Goal: Transaction & Acquisition: Purchase product/service

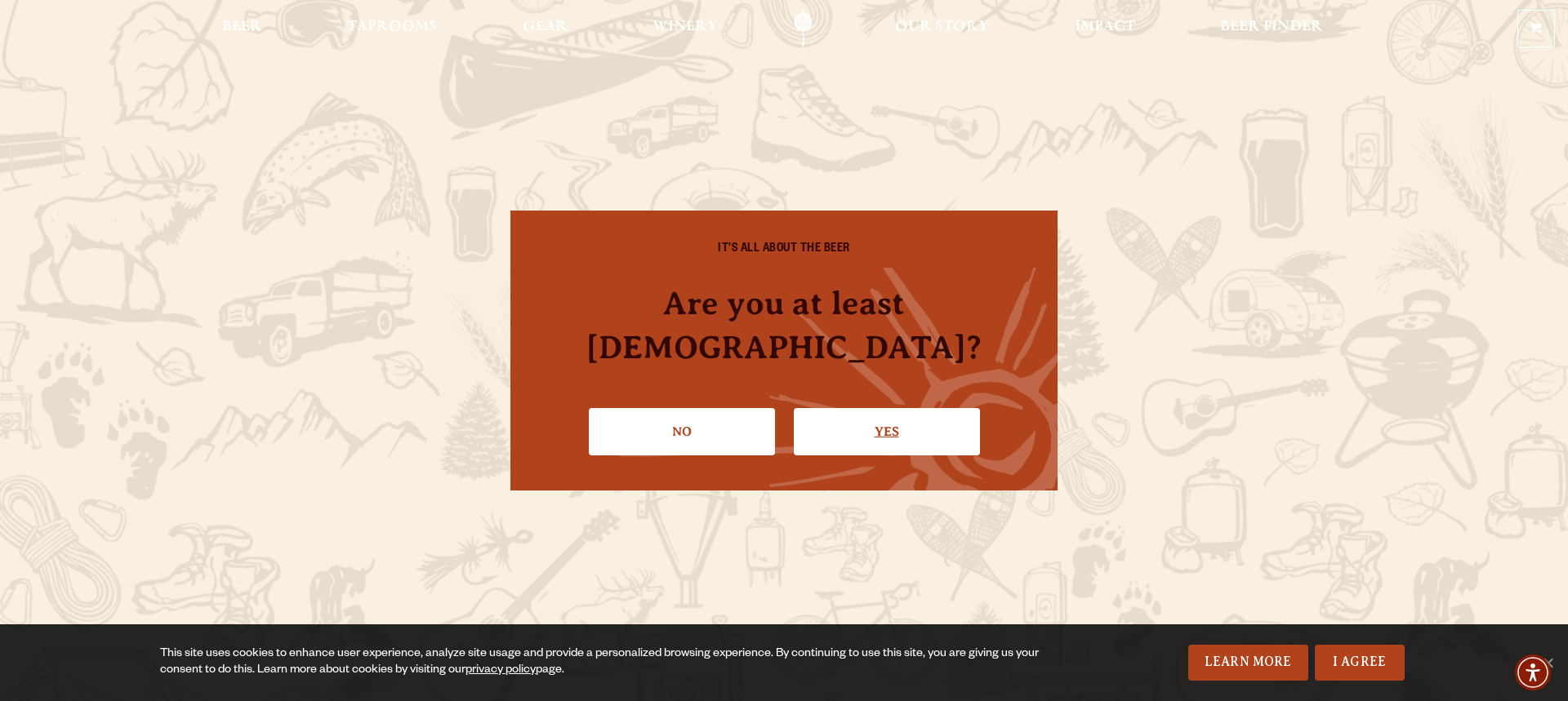
click at [921, 408] on link "Yes" at bounding box center [886, 431] width 186 height 48
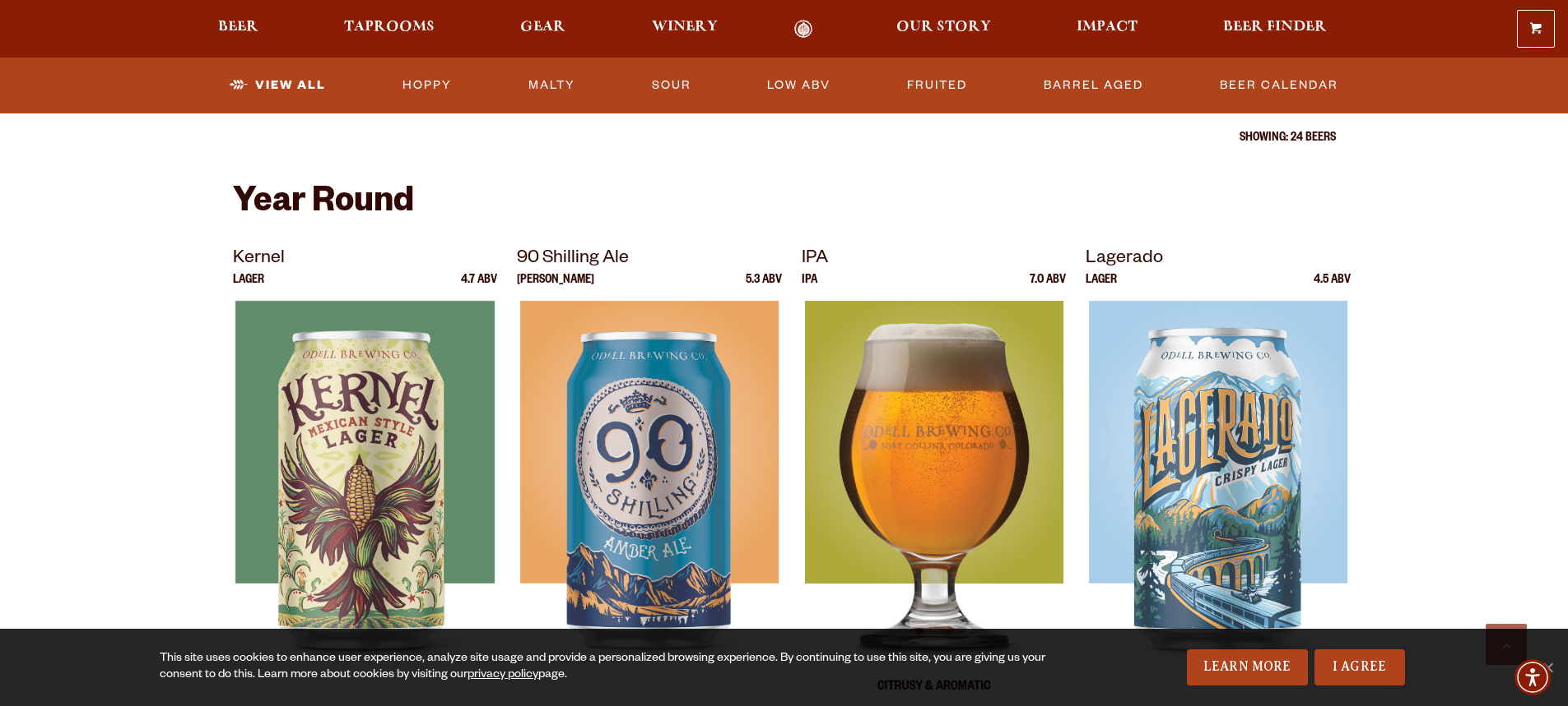
scroll to position [575, 0]
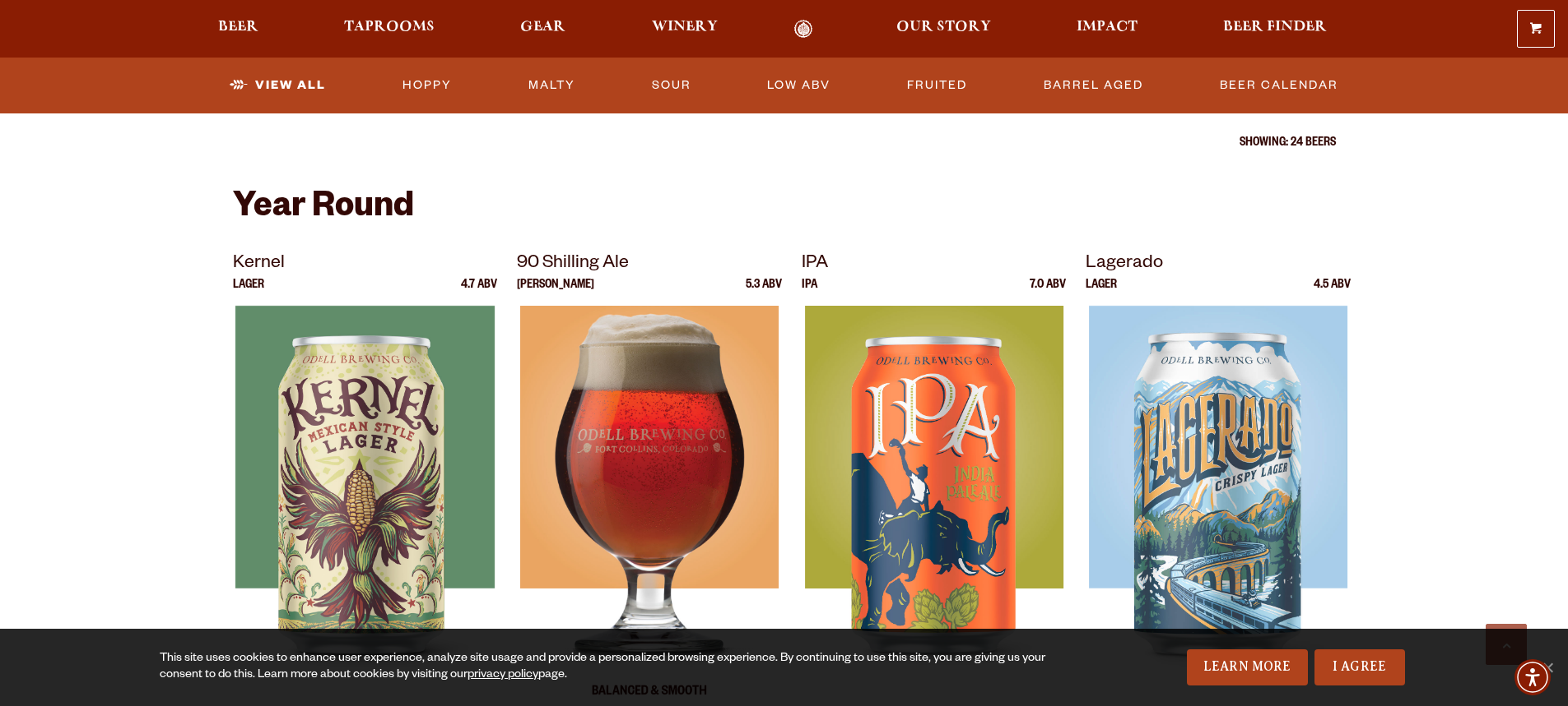
click at [649, 414] on img at bounding box center [649, 511] width 259 height 411
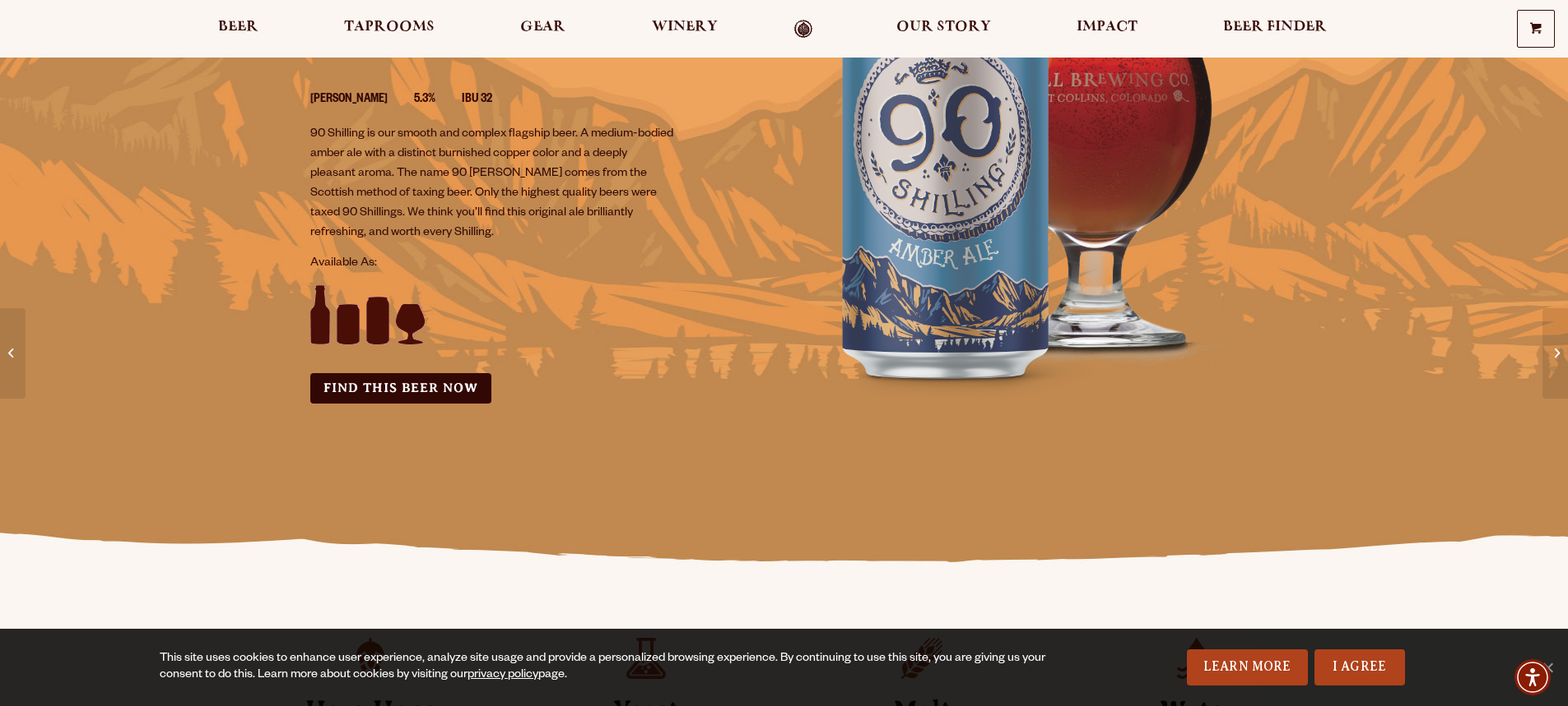
scroll to position [246, 0]
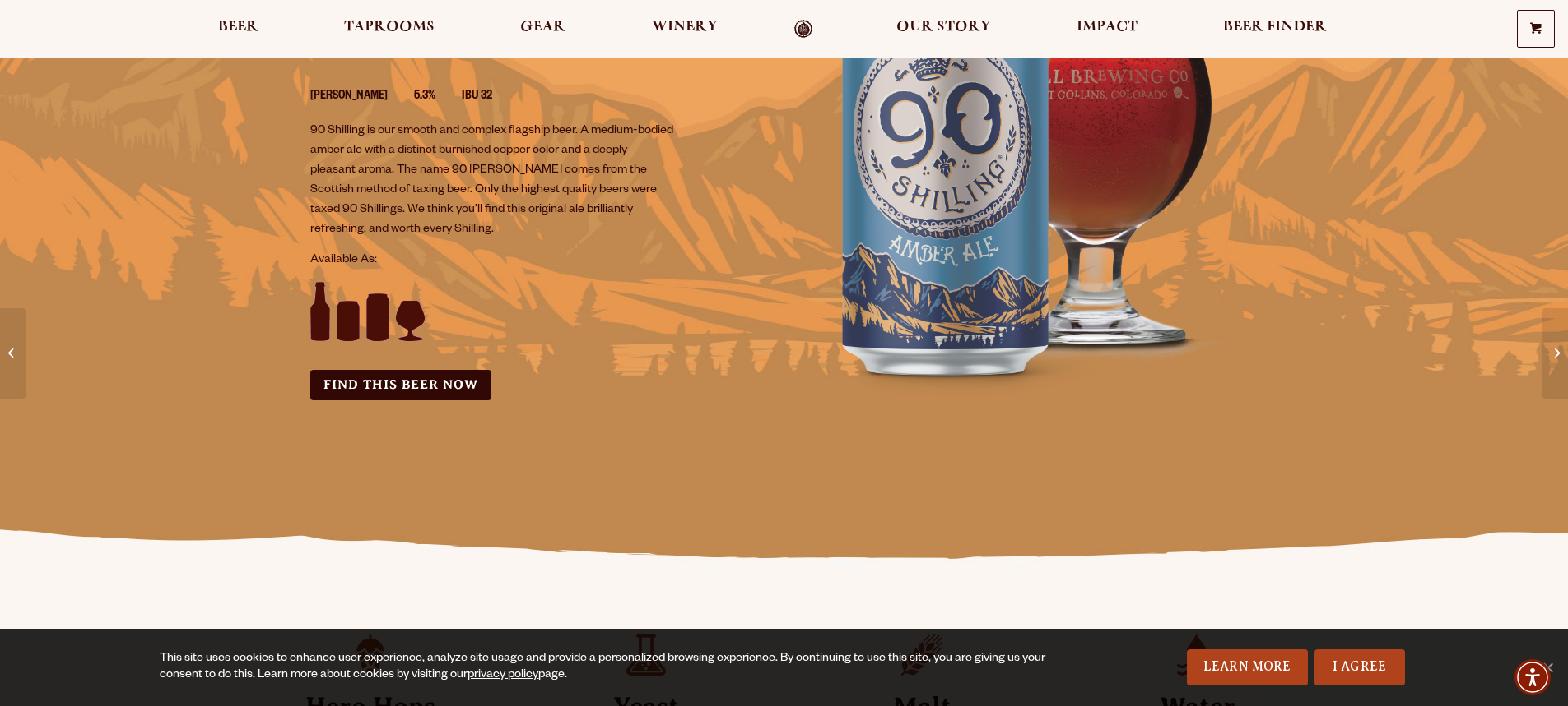
click at [368, 389] on link "Find this Beer Now" at bounding box center [401, 385] width 181 height 30
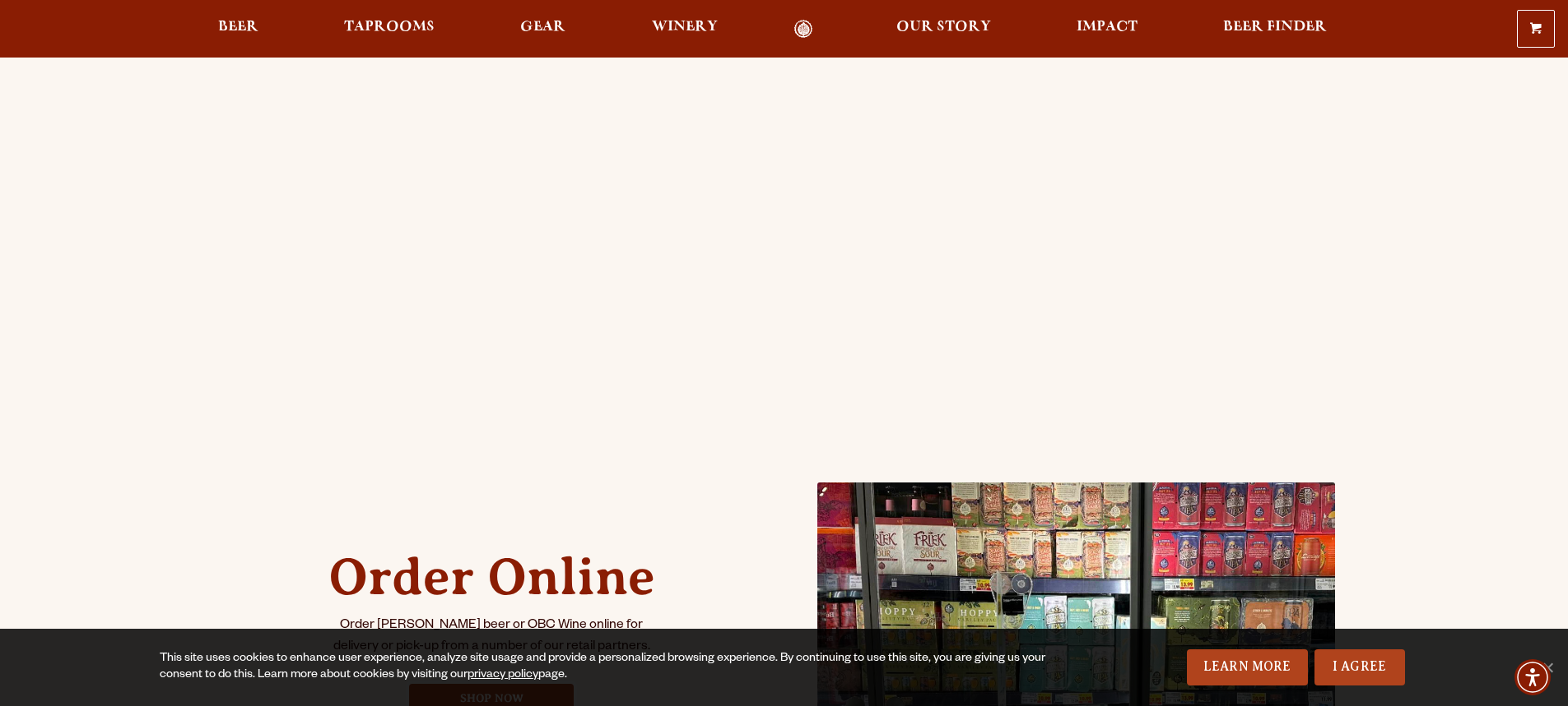
scroll to position [329, 0]
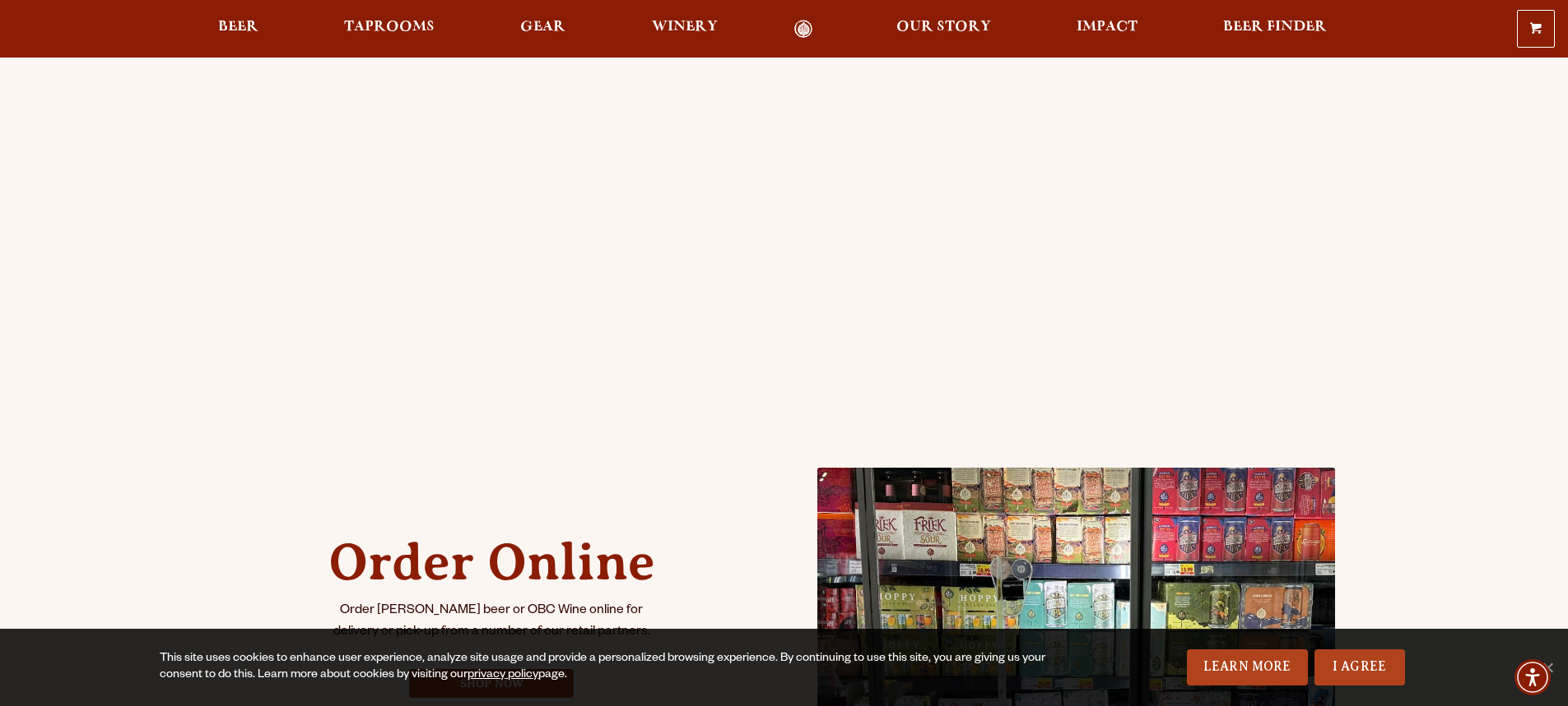
click at [700, 557] on div "Order Online Order Odell beer or OBC Wine online for delivery or pick-up from a…" at bounding box center [491, 608] width 518 height 230
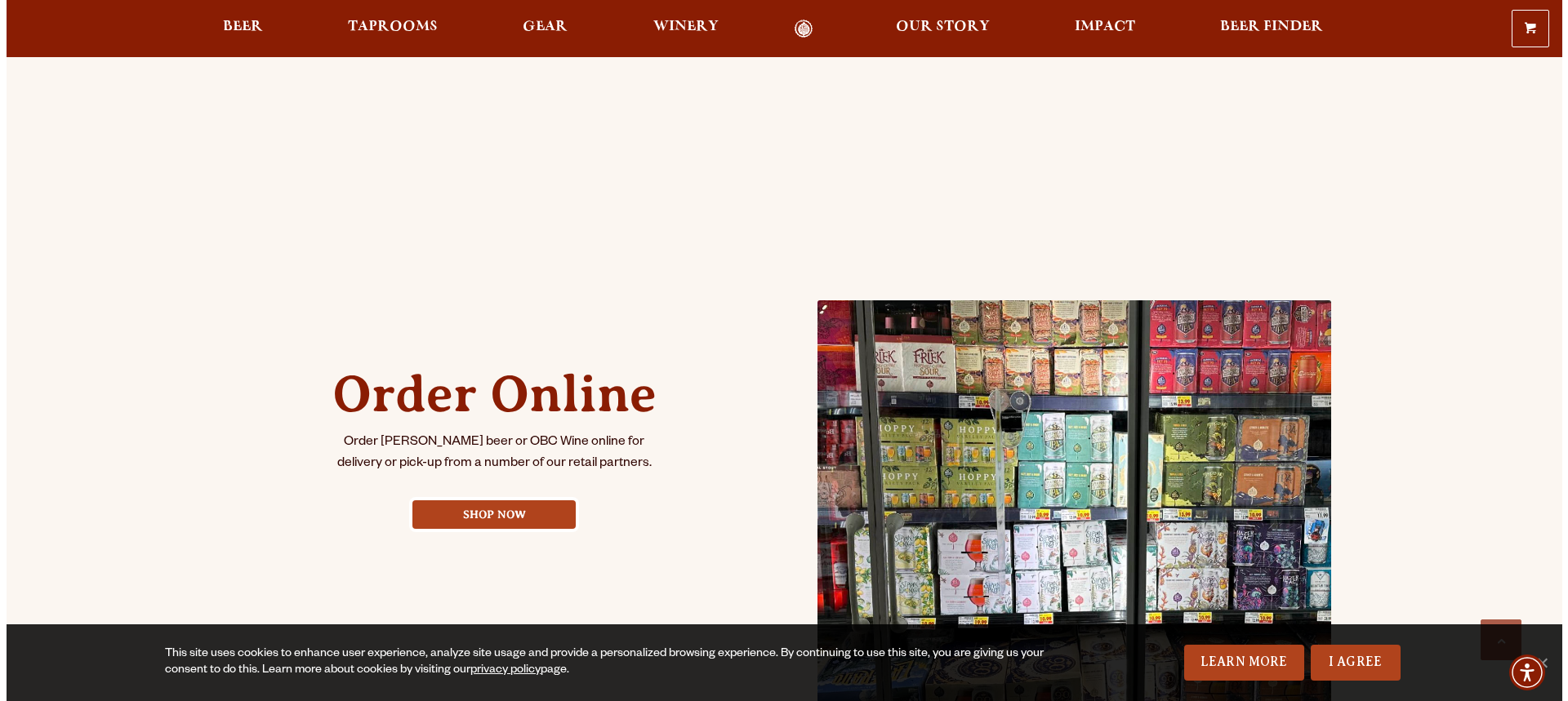
scroll to position [490, 0]
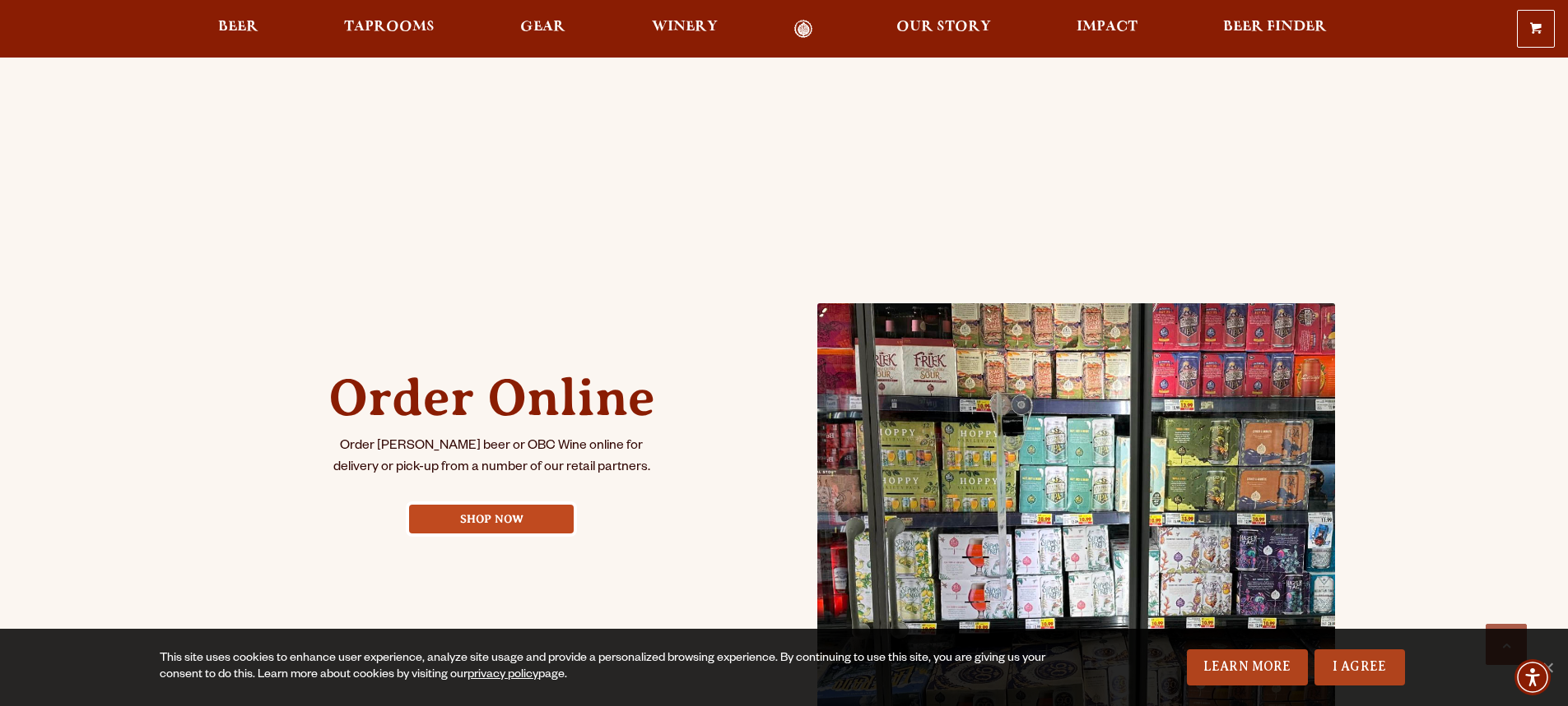
click at [528, 514] on link "Shop Now" at bounding box center [490, 519] width 165 height 29
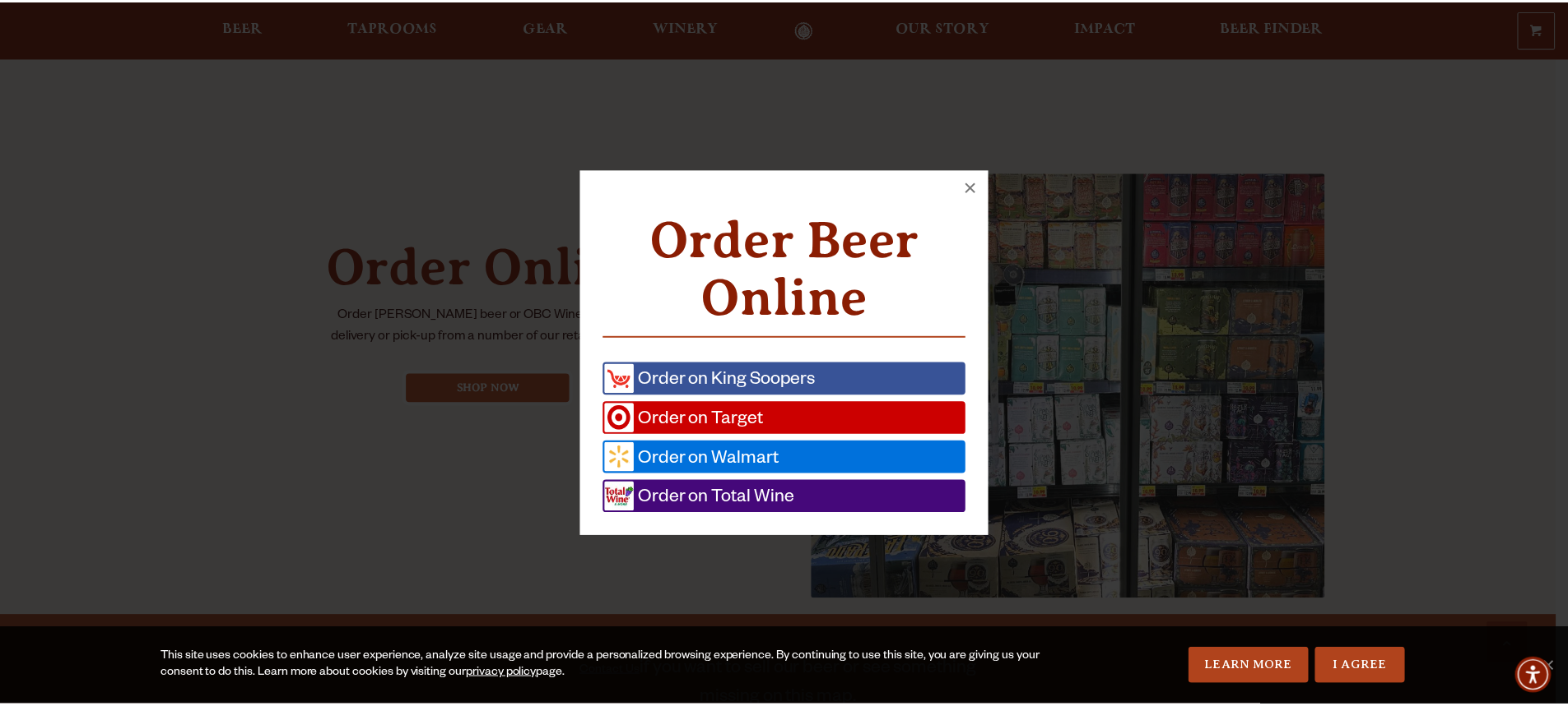
scroll to position [627, 0]
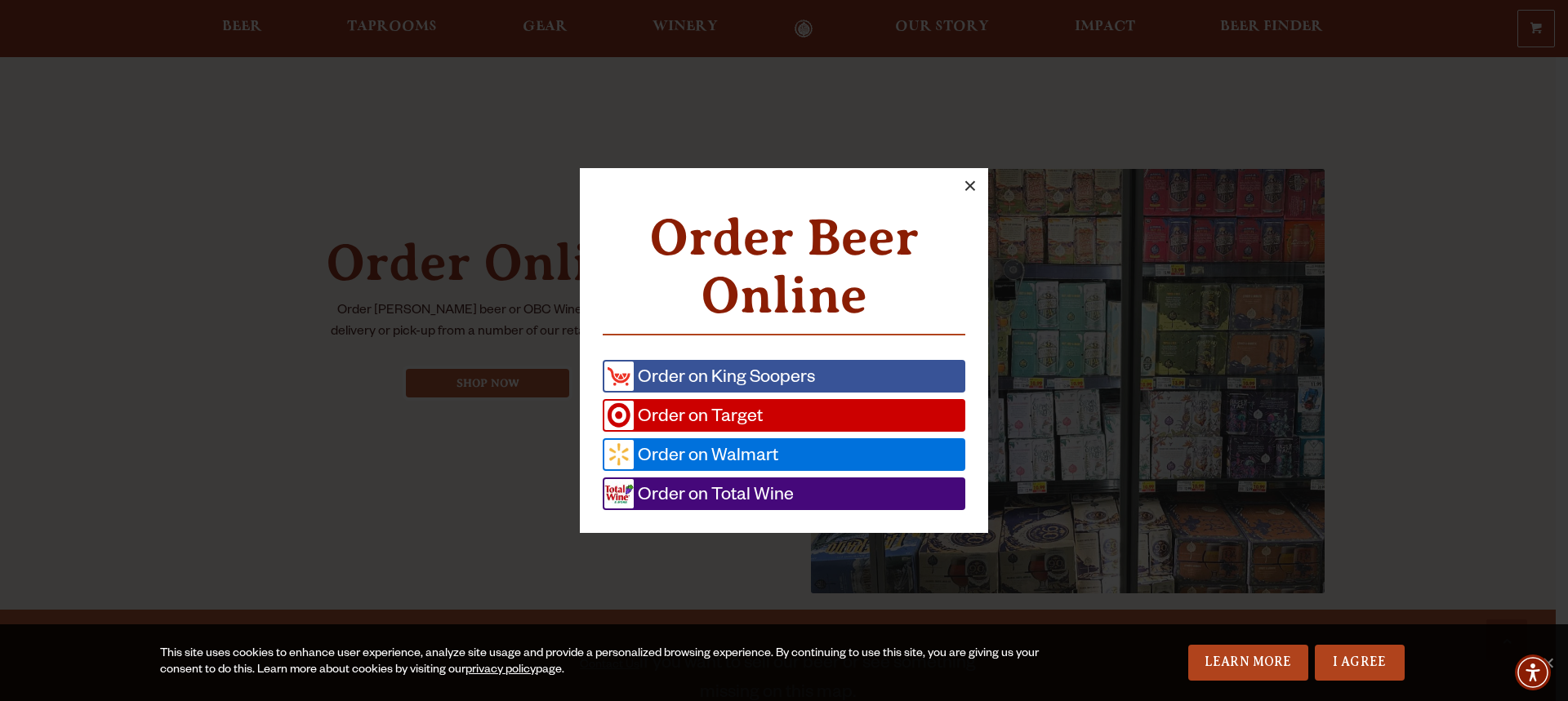
click at [969, 182] on button "×" at bounding box center [970, 187] width 36 height 36
